Goal: Information Seeking & Learning: Learn about a topic

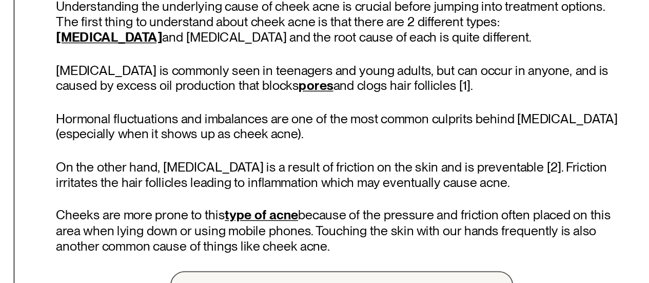
scroll to position [485, 0]
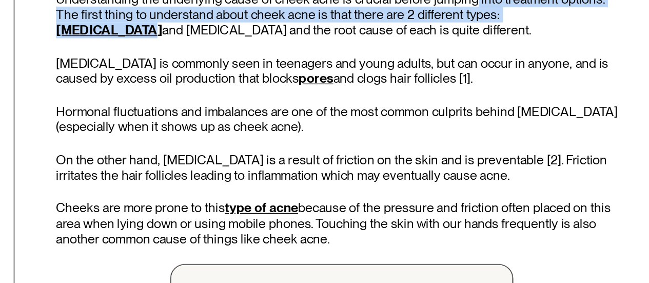
drag, startPoint x: 520, startPoint y: 84, endPoint x: 576, endPoint y: 91, distance: 56.9
click at [576, 91] on p "Understanding the underlying cause of cheek acne is crucial before jumping into…" at bounding box center [429, 90] width 408 height 33
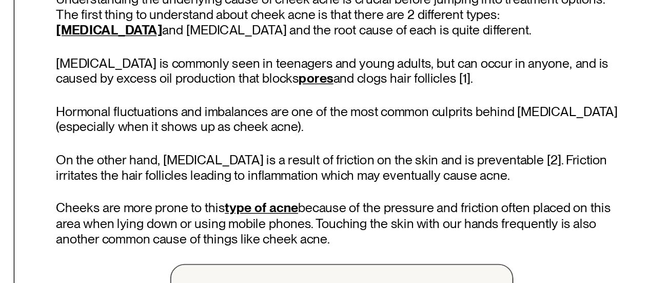
click at [448, 120] on p "[MEDICAL_DATA] is commonly seen in teenagers and young adults, but can occur in…" at bounding box center [429, 131] width 408 height 22
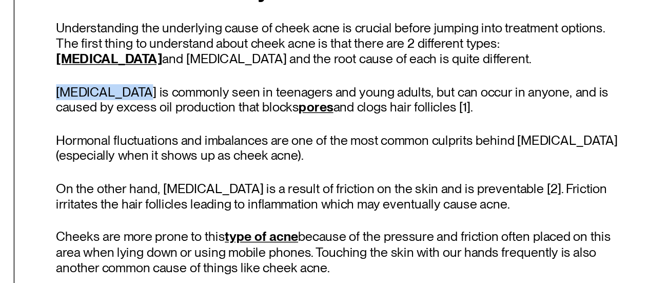
drag, startPoint x: 277, startPoint y: 125, endPoint x: 222, endPoint y: 125, distance: 55.4
copy p "[MEDICAL_DATA]"
click at [350, 183] on div "What does acne on your cheeks mean? Understanding the underlying cause of cheek…" at bounding box center [429, 279] width 408 height 470
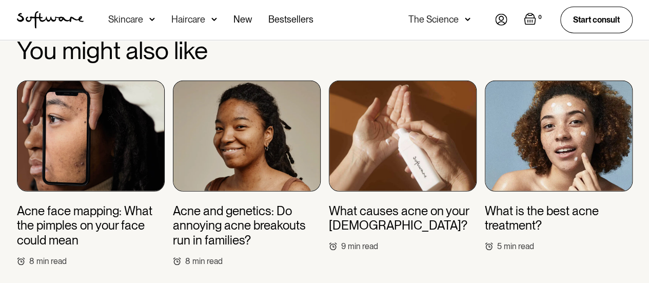
scroll to position [3256, 0]
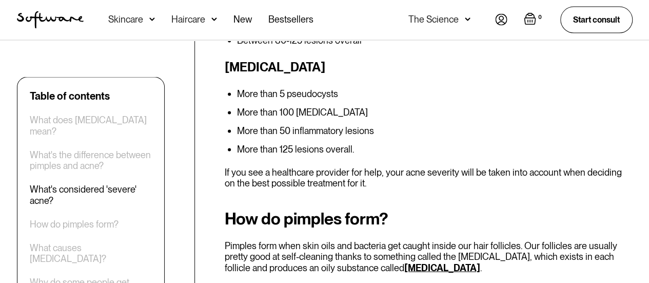
scroll to position [995, 0]
